Goal: Information Seeking & Learning: Learn about a topic

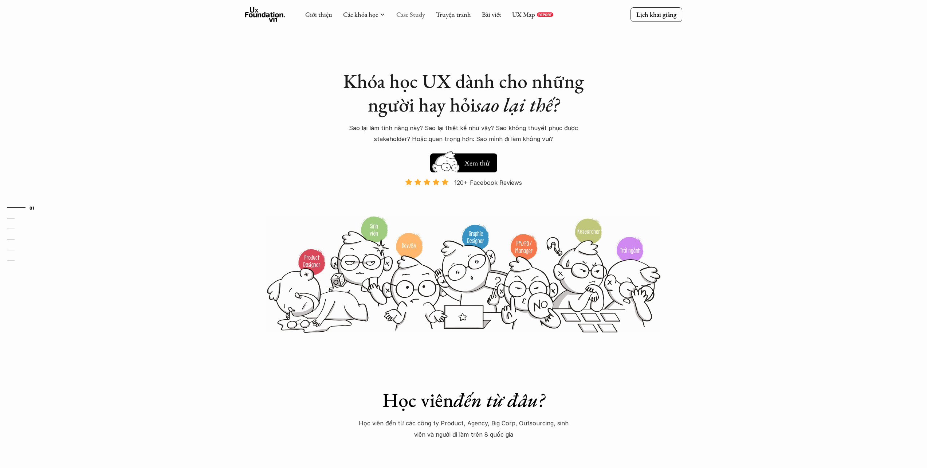
click at [415, 13] on link "Case Study" at bounding box center [410, 14] width 29 height 8
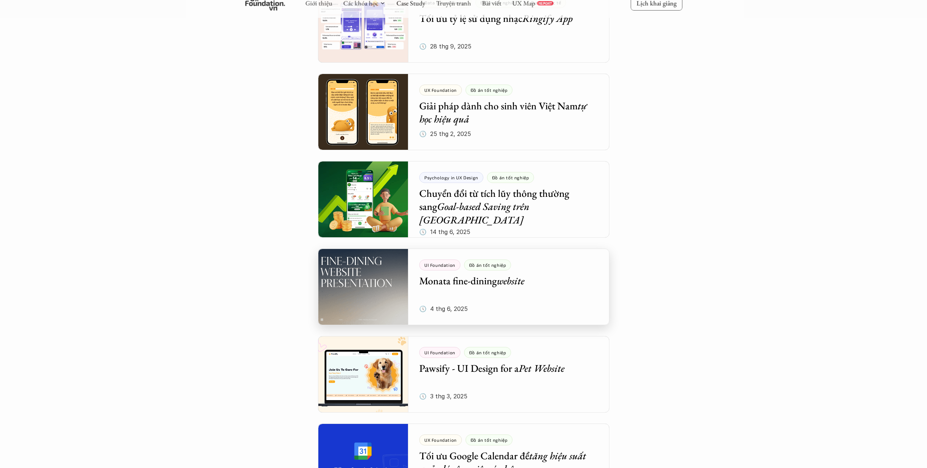
scroll to position [441, 0]
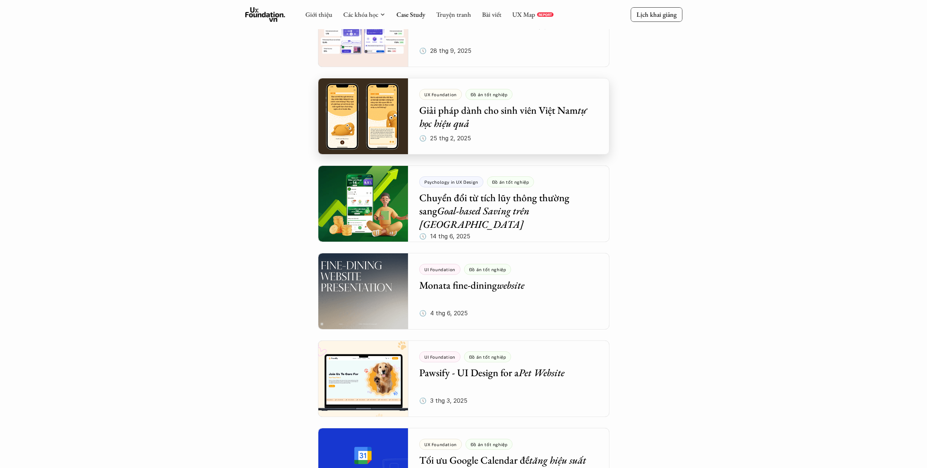
click at [567, 133] on div at bounding box center [463, 116] width 291 height 76
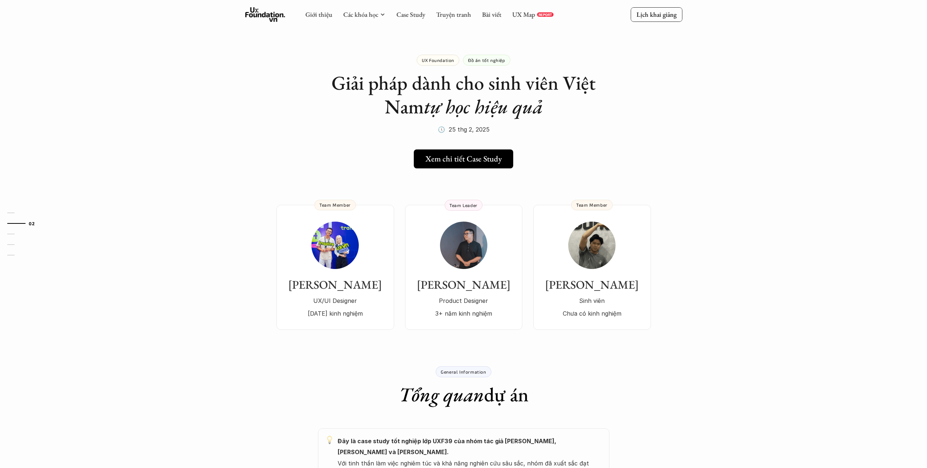
click at [480, 162] on h5 "Xem chi tiết Case Study" at bounding box center [463, 158] width 76 height 9
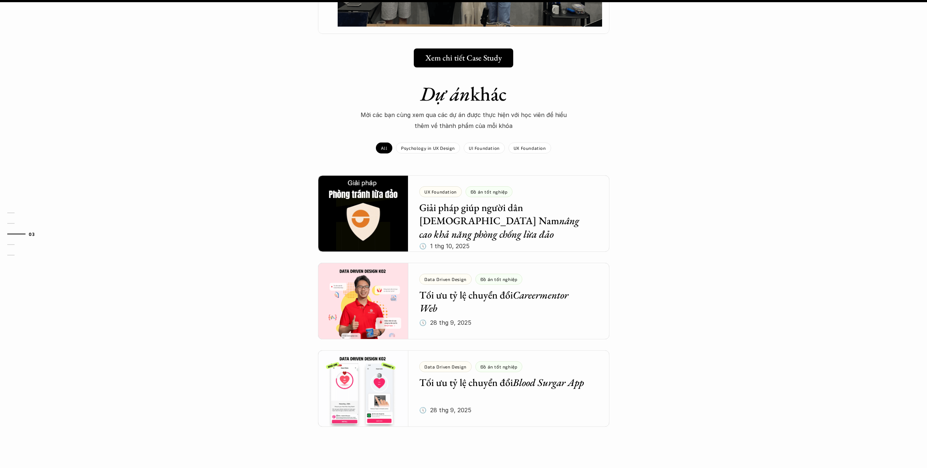
scroll to position [786, 0]
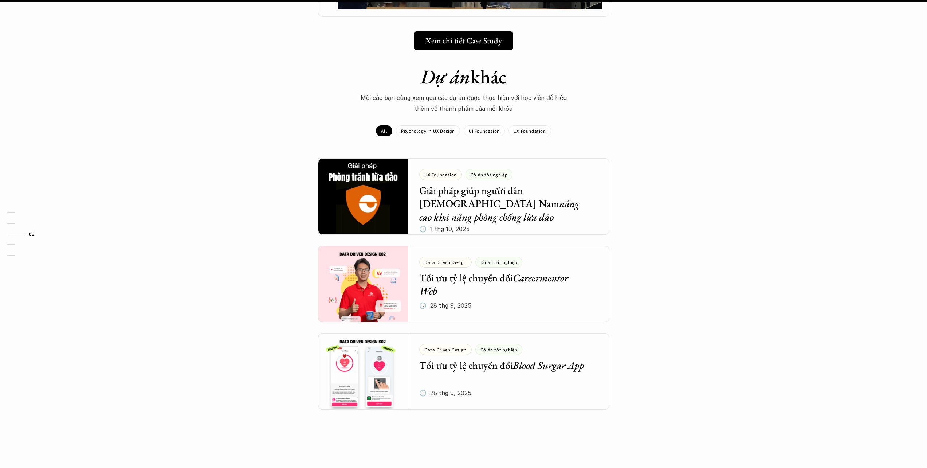
click at [723, 278] on div "Dự án khác Mời các bạn cùng xem qua các dự án được thực hiện với học viên để hi…" at bounding box center [463, 255] width 927 height 381
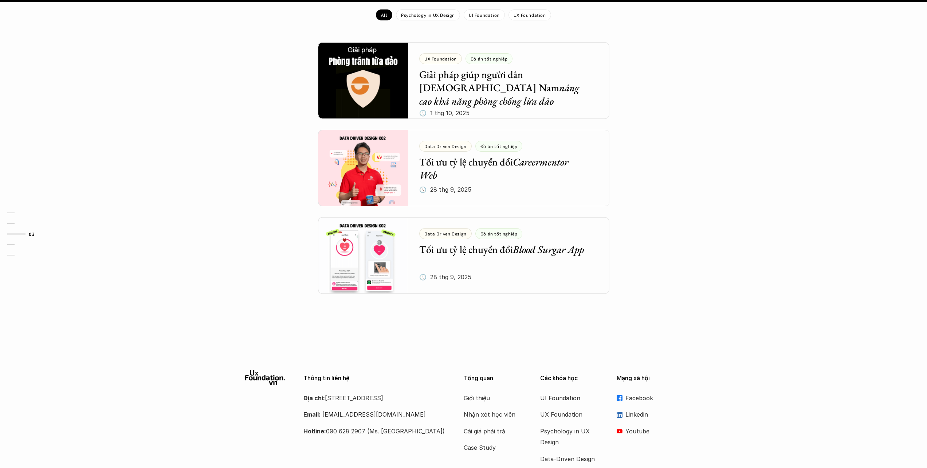
scroll to position [929, 0]
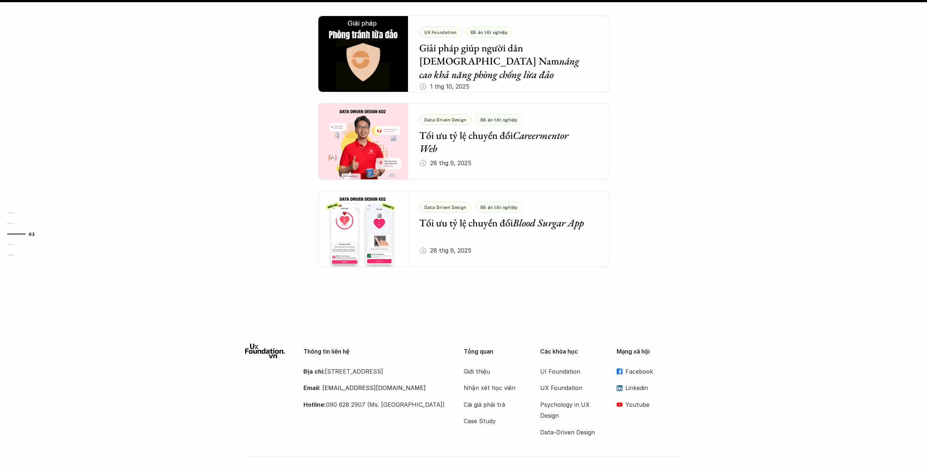
click at [657, 247] on div "Dự án khác Mời các bạn cùng xem qua các dự án được thực hiện với học viên để hi…" at bounding box center [463, 112] width 927 height 381
click at [564, 366] on p "UI Foundation" at bounding box center [569, 371] width 58 height 11
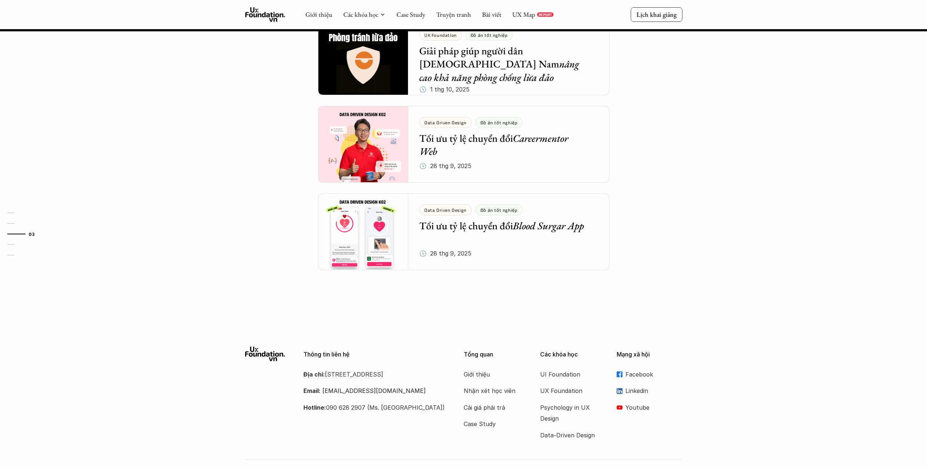
scroll to position [782, 0]
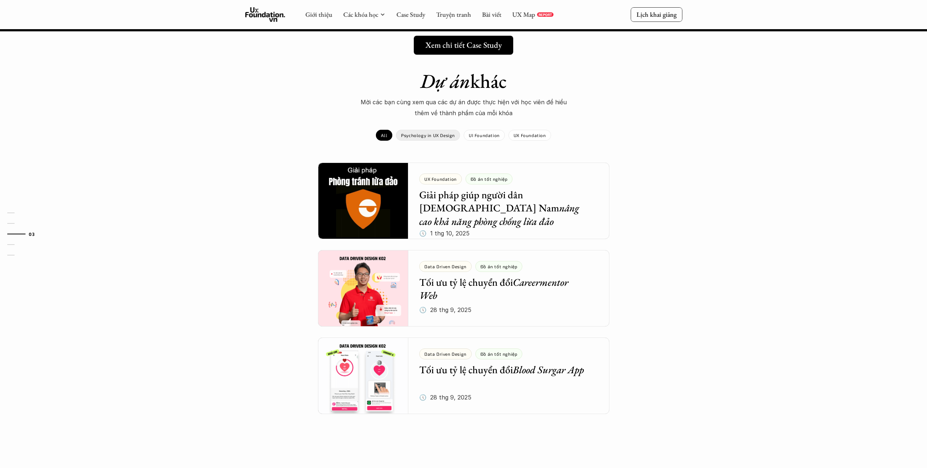
click at [440, 133] on p "Psychology in UX Design" at bounding box center [428, 135] width 54 height 5
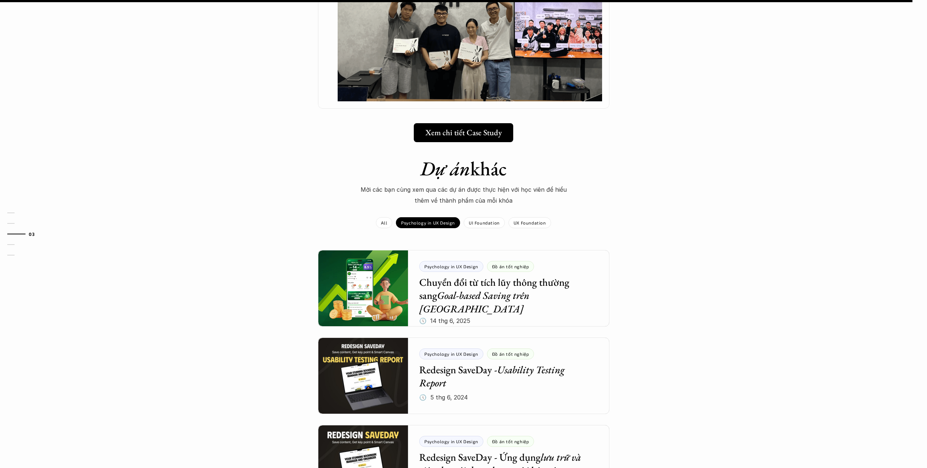
scroll to position [730, 0]
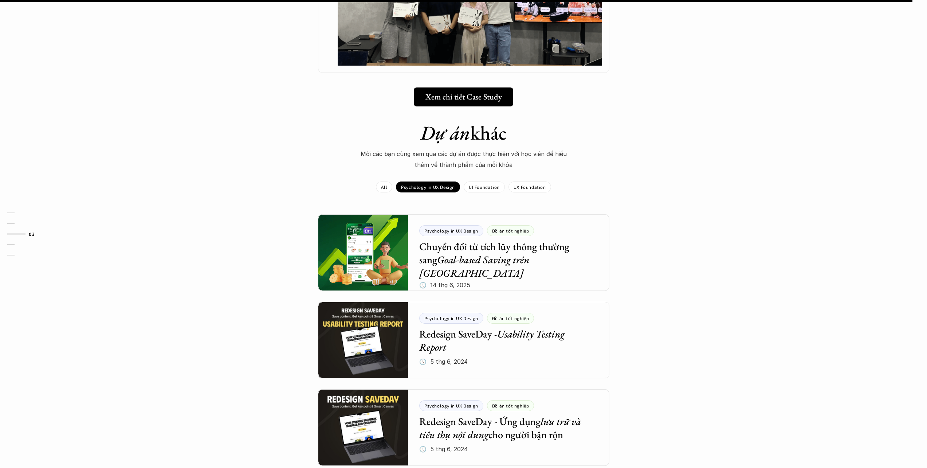
click at [192, 233] on div "Dự án khác Mời các bạn cùng xem qua các dự án được thực hiện với học viên để hi…" at bounding box center [463, 311] width 927 height 381
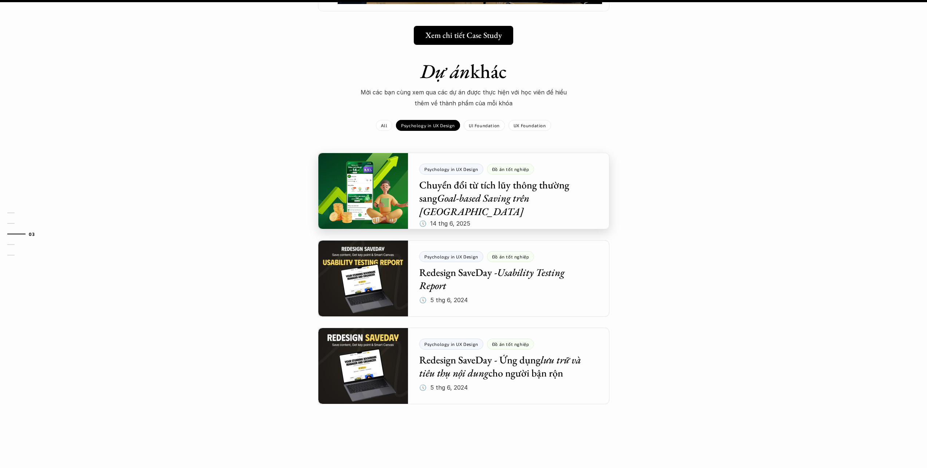
scroll to position [793, 0]
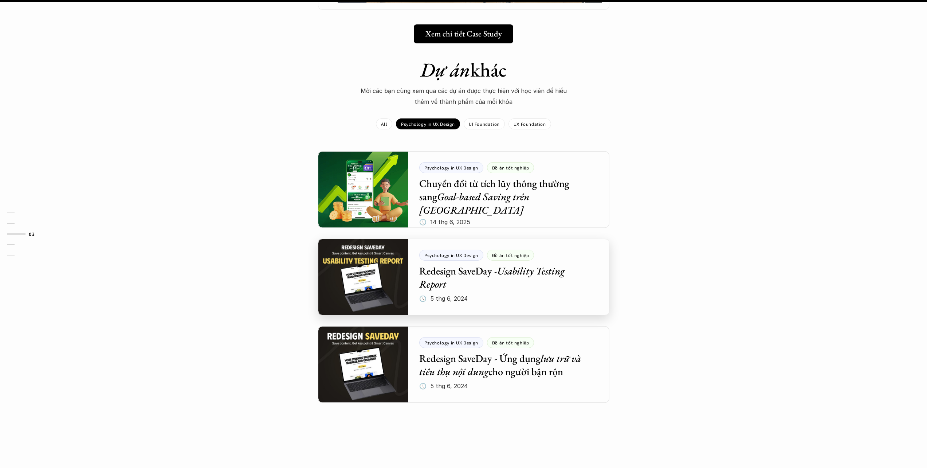
click at [374, 279] on div at bounding box center [463, 277] width 291 height 76
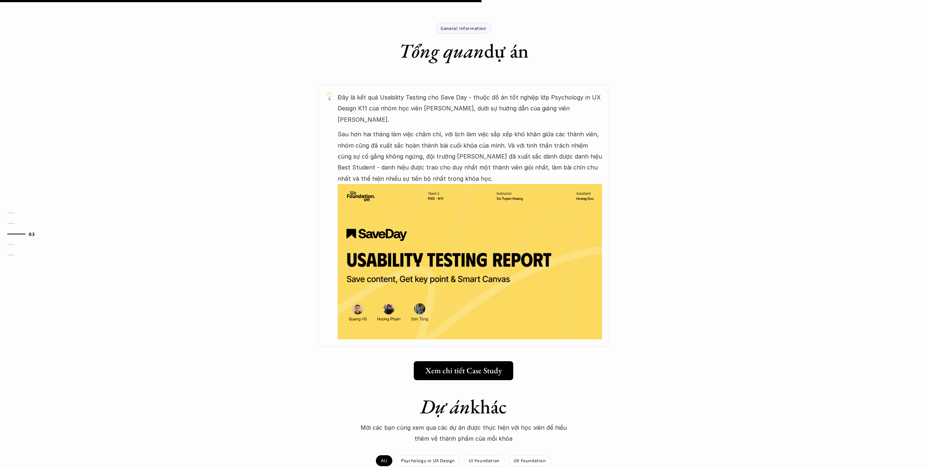
scroll to position [345, 0]
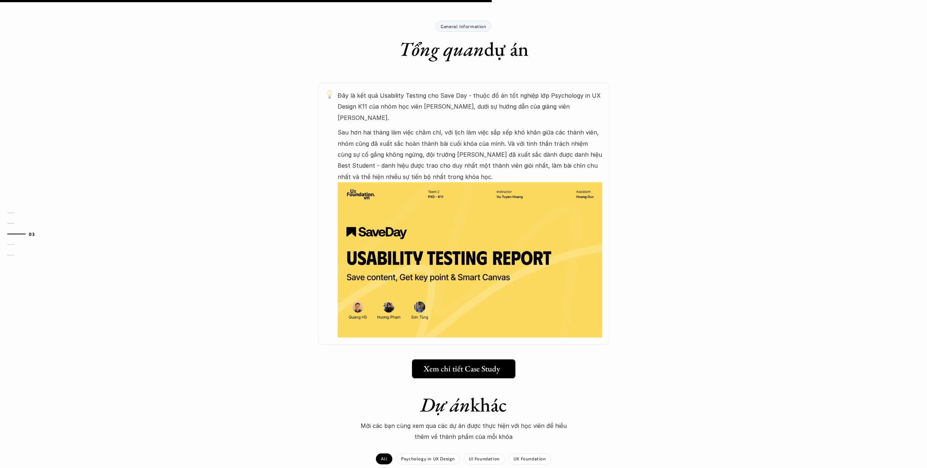
click at [426, 365] on h5 "Xem chi tiết Case Study" at bounding box center [461, 368] width 76 height 9
